Goal: Find specific page/section: Find specific page/section

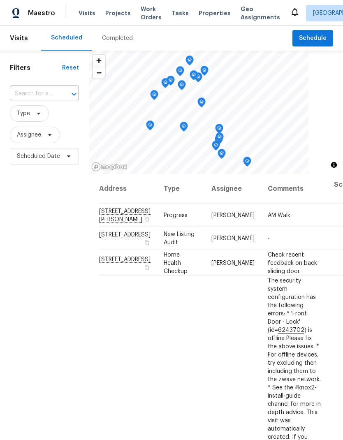
click at [50, 94] on input "text" at bounding box center [33, 94] width 46 height 13
type input "l"
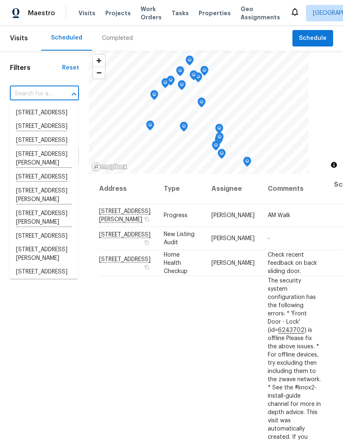
click at [44, 67] on h1 "Filters" at bounding box center [36, 68] width 52 height 8
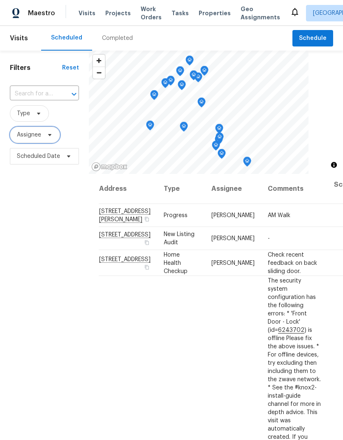
click at [34, 138] on span "Assignee" at bounding box center [29, 135] width 24 height 8
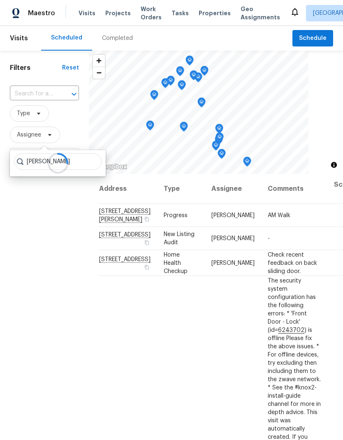
type input "Luis chase"
click at [80, 160] on div at bounding box center [58, 163] width 96 height 26
click at [80, 164] on div at bounding box center [58, 163] width 96 height 26
click at [83, 161] on div at bounding box center [58, 163] width 96 height 26
click at [80, 161] on div at bounding box center [58, 163] width 96 height 26
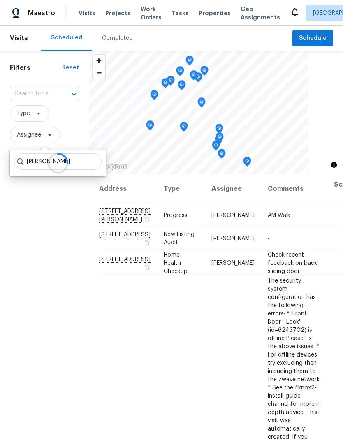
click at [78, 164] on div at bounding box center [58, 163] width 96 height 26
click at [48, 159] on icon at bounding box center [57, 163] width 22 height 22
click at [48, 160] on icon at bounding box center [58, 163] width 24 height 24
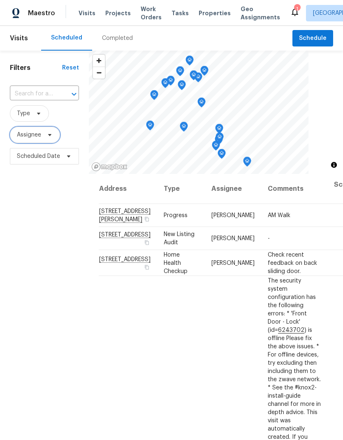
click at [36, 133] on span "Assignee" at bounding box center [29, 135] width 24 height 8
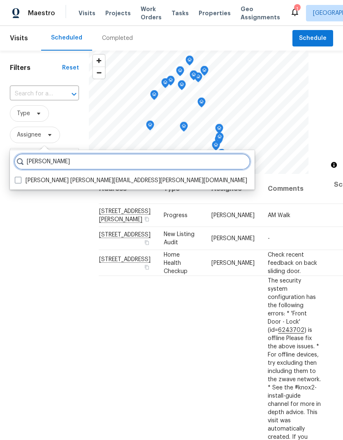
type input "[PERSON_NAME]"
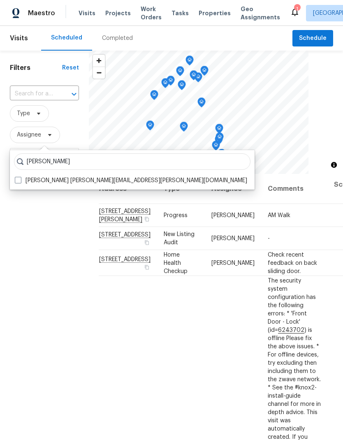
click at [25, 183] on label "[PERSON_NAME] [PERSON_NAME][EMAIL_ADDRESS][PERSON_NAME][DOMAIN_NAME]" at bounding box center [131, 180] width 232 height 8
click at [20, 182] on input "[PERSON_NAME] [PERSON_NAME][EMAIL_ADDRESS][PERSON_NAME][DOMAIN_NAME]" at bounding box center [17, 178] width 5 height 5
checkbox input "true"
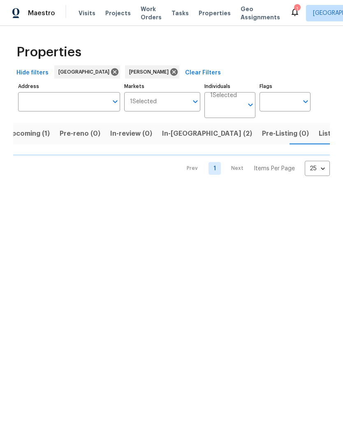
scroll to position [0, 12]
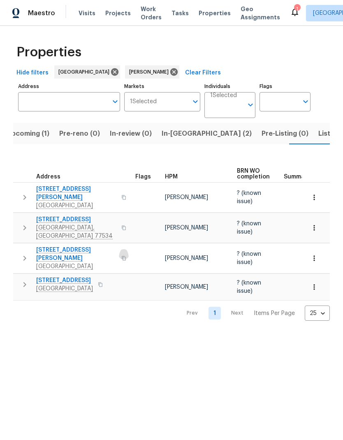
click at [119, 248] on button "button" at bounding box center [124, 258] width 10 height 20
click at [318, 138] on span "Listed (8)" at bounding box center [333, 134] width 31 height 12
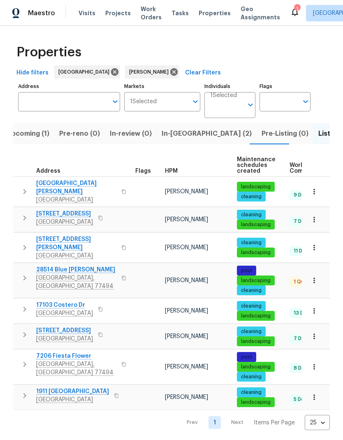
click at [316, 217] on icon "button" at bounding box center [314, 219] width 8 height 8
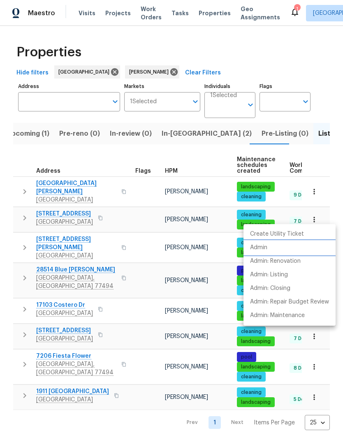
click at [272, 248] on li "Admin" at bounding box center [289, 248] width 92 height 14
